Goal: Information Seeking & Learning: Learn about a topic

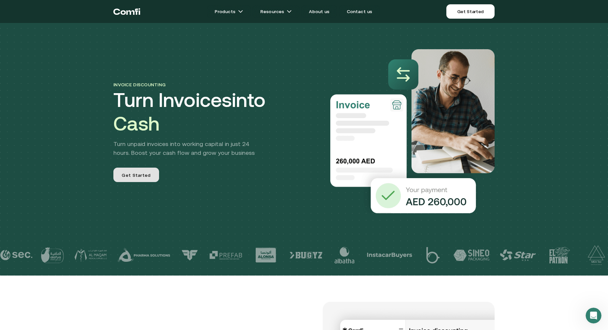
click at [130, 176] on span "Get Started" at bounding box center [136, 176] width 29 height 8
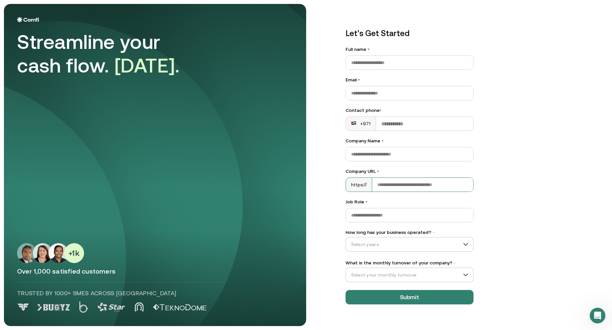
click at [406, 180] on input "Company URL •" at bounding box center [422, 185] width 101 height 14
click at [531, 177] on div "Let’s Get Started Full name • Email • Contact phone • +971 Company Name • Compa…" at bounding box center [471, 165] width 276 height 322
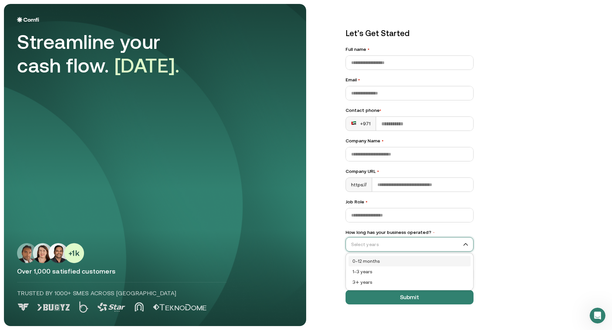
click at [370, 245] on input "How long has your business operated? •" at bounding box center [407, 245] width 122 height 10
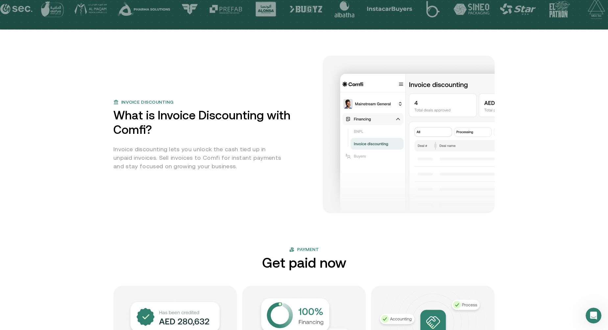
scroll to position [263, 0]
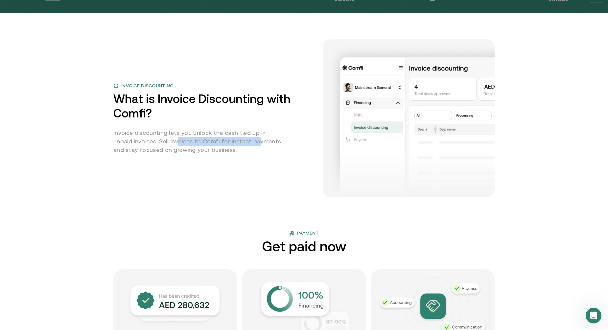
drag, startPoint x: 160, startPoint y: 138, endPoint x: 237, endPoint y: 140, distance: 77.2
click at [237, 140] on p "Invoice discounting lets you unlock the cash tied up in unpaid invoices. Sell i…" at bounding box center [198, 142] width 171 height 26
drag, startPoint x: 237, startPoint y: 140, endPoint x: 184, endPoint y: 138, distance: 53.9
click at [184, 138] on p "Invoice discounting lets you unlock the cash tied up in unpaid invoices. Sell i…" at bounding box center [198, 142] width 171 height 26
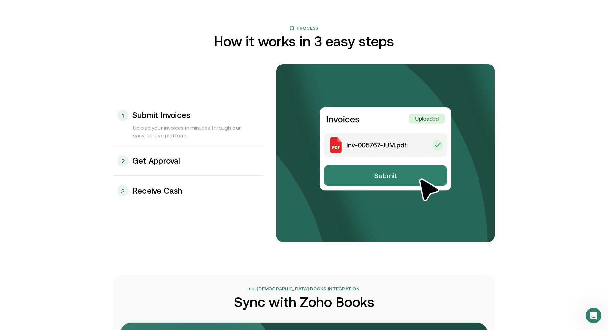
scroll to position [657, 0]
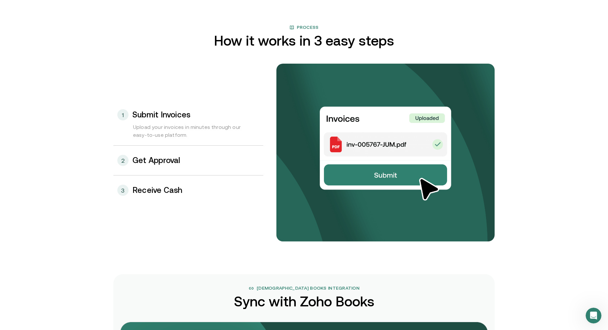
click at [142, 167] on div "2 Get Approval" at bounding box center [188, 161] width 150 height 30
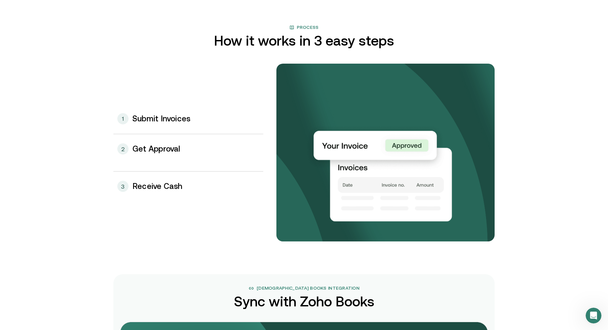
click at [141, 183] on h3 "Receive Cash" at bounding box center [157, 186] width 50 height 9
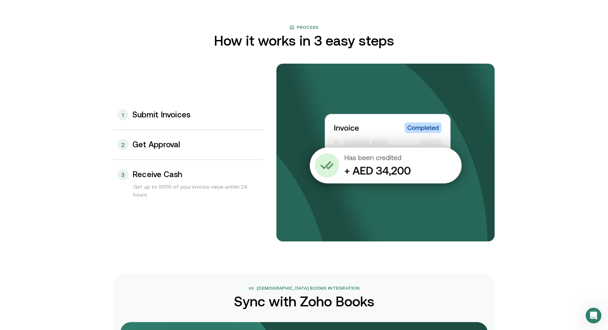
click at [149, 122] on div "1 Submit Invoices" at bounding box center [188, 115] width 150 height 30
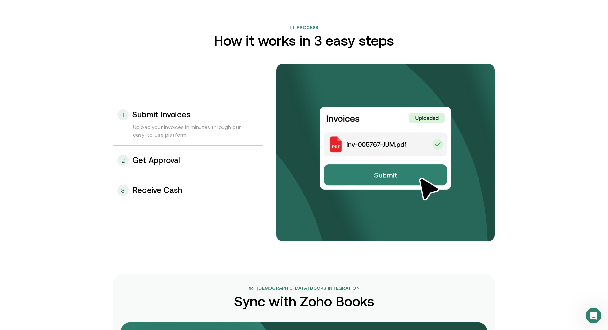
click at [168, 153] on div "2 Get Approval" at bounding box center [188, 161] width 150 height 30
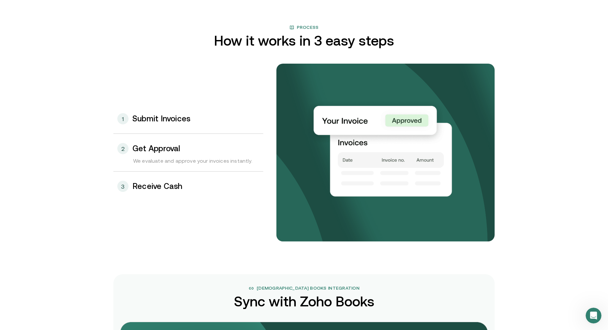
click at [222, 169] on div "We evaluate and approve your invoices instantly." at bounding box center [188, 164] width 150 height 14
click at [211, 179] on div "3 Receive Cash" at bounding box center [188, 187] width 150 height 30
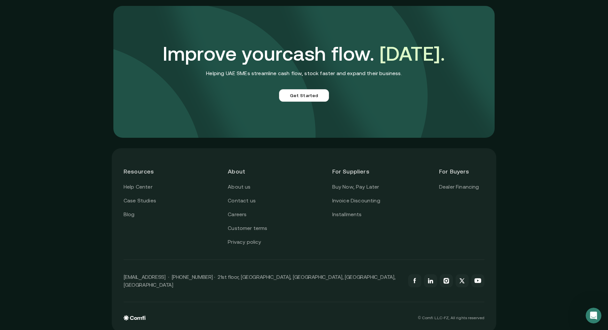
scroll to position [1812, 0]
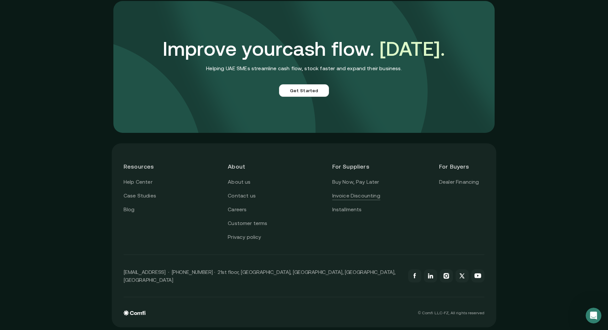
click at [340, 200] on link "Invoice Discounting" at bounding box center [356, 196] width 48 height 9
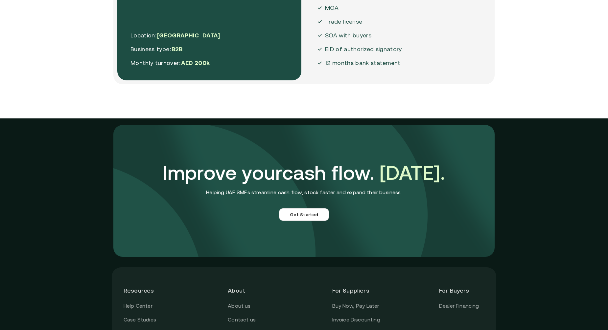
scroll to position [1812, 0]
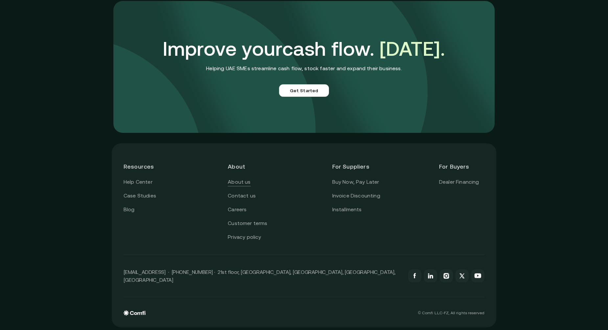
click at [246, 185] on link "About us" at bounding box center [239, 182] width 23 height 9
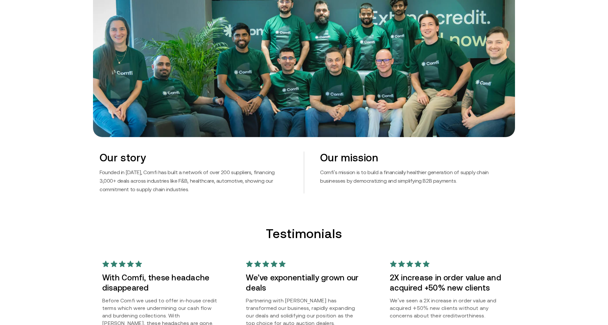
scroll to position [328, 0]
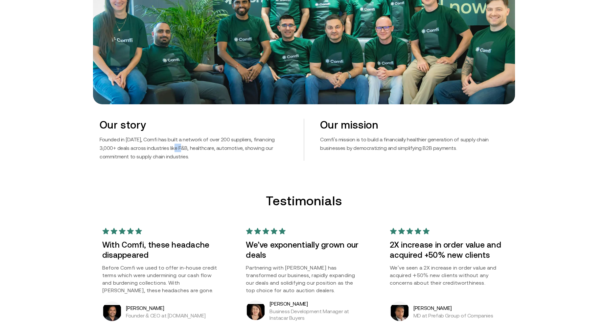
drag, startPoint x: 162, startPoint y: 147, endPoint x: 170, endPoint y: 150, distance: 8.7
click at [170, 150] on p "Founded in 2023, Comfi has built a network of over 200 suppliers, financing 3,0…" at bounding box center [194, 148] width 188 height 26
drag, startPoint x: 170, startPoint y: 150, endPoint x: 185, endPoint y: 163, distance: 19.4
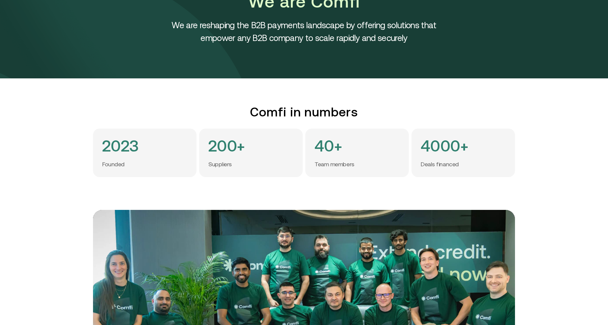
scroll to position [0, 0]
